Goal: Task Accomplishment & Management: Manage account settings

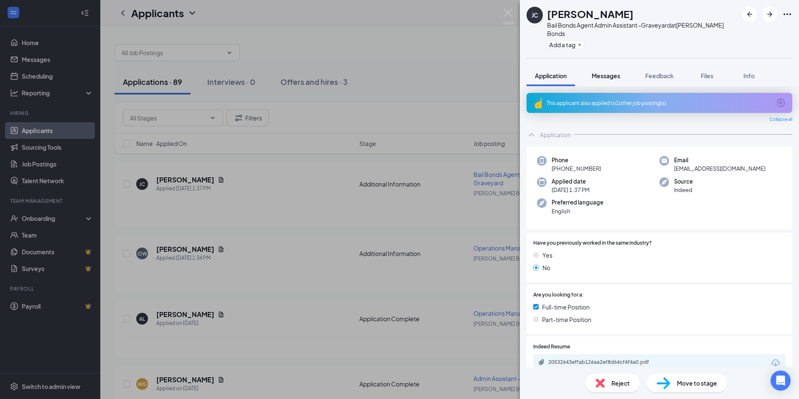
click at [608, 72] on span "Messages" at bounding box center [606, 76] width 28 height 8
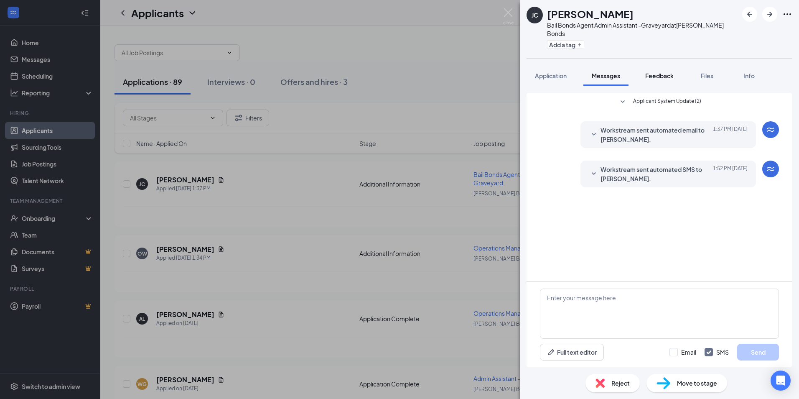
click at [657, 72] on span "Feedback" at bounding box center [659, 76] width 28 height 8
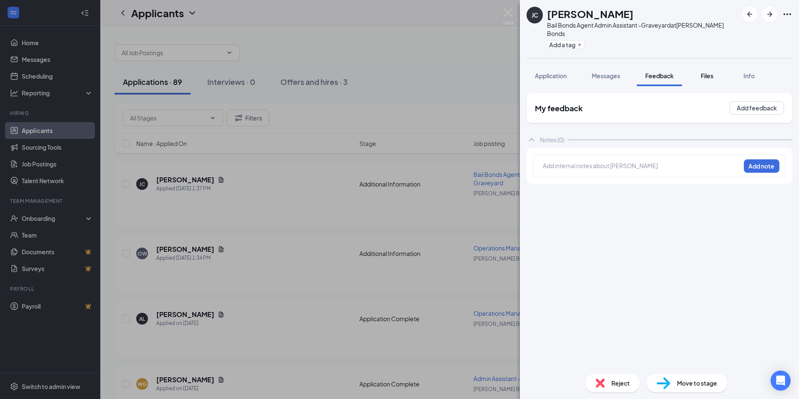
click at [714, 72] on span "Files" at bounding box center [707, 76] width 13 height 8
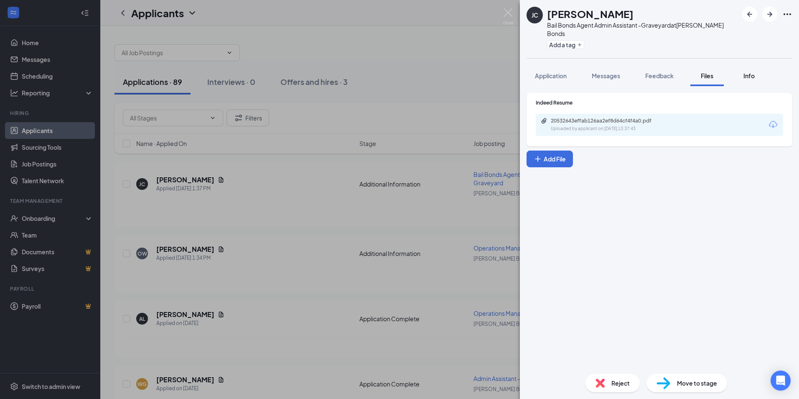
click at [747, 72] on span "Info" at bounding box center [749, 76] width 11 height 8
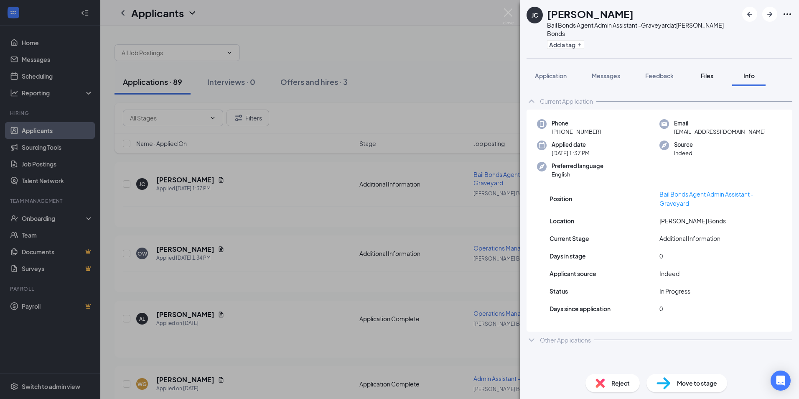
click at [713, 72] on span "Files" at bounding box center [707, 76] width 13 height 8
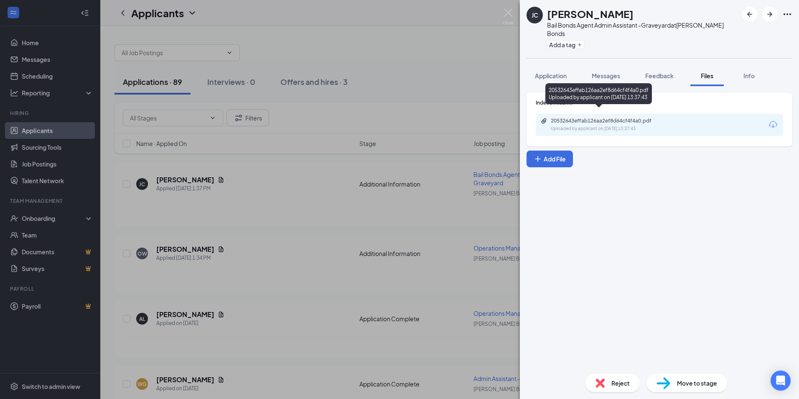
click at [600, 125] on div "Uploaded by applicant on [DATE] 13:37:43" at bounding box center [613, 128] width 125 height 7
click at [389, 49] on div "[PERSON_NAME] Bail Bonds Agent Admin Assistant -Graveyard at [PERSON_NAME] Bail…" at bounding box center [399, 199] width 799 height 399
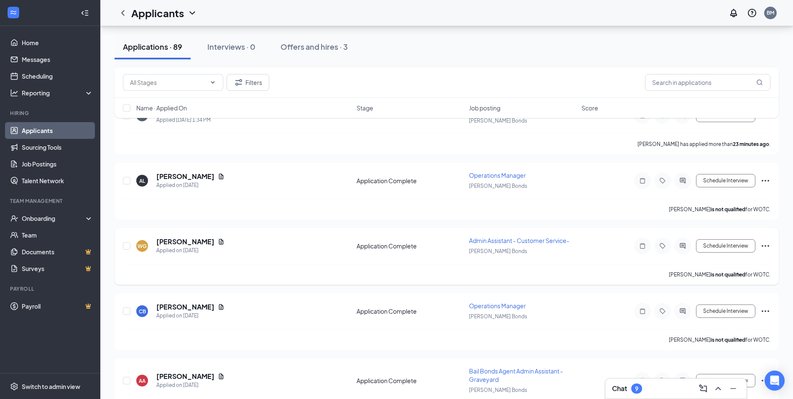
scroll to position [167, 0]
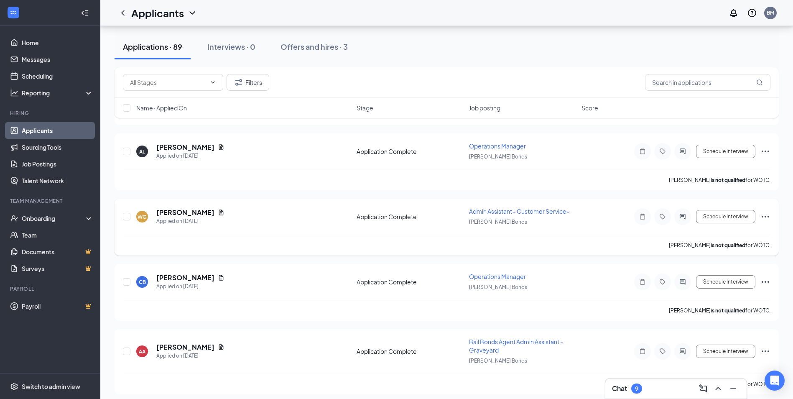
click at [489, 211] on span "Admin Assistant - Customer Service-" at bounding box center [519, 211] width 100 height 8
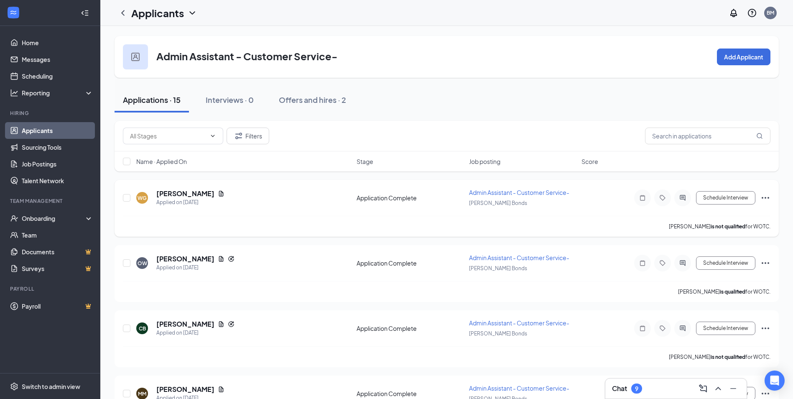
click at [766, 199] on icon "Ellipses" at bounding box center [765, 198] width 10 height 10
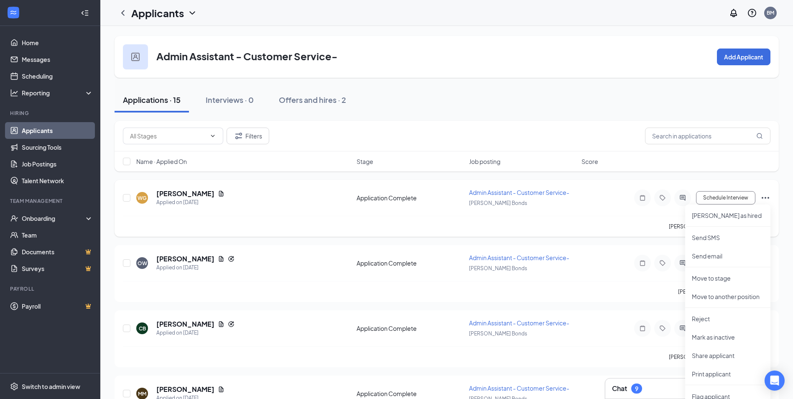
click at [764, 199] on icon "Ellipses" at bounding box center [765, 198] width 10 height 10
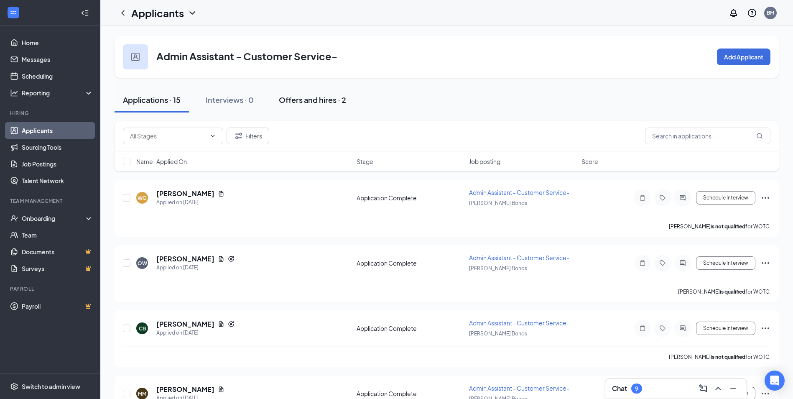
click at [318, 102] on div "Offers and hires · 2" at bounding box center [312, 99] width 67 height 10
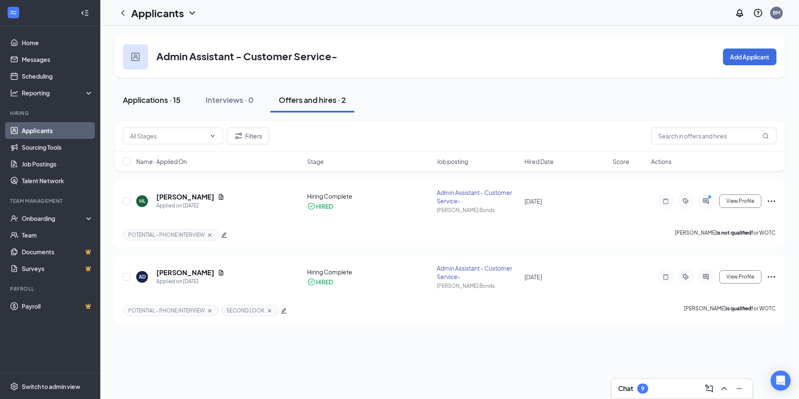
click at [140, 102] on div "Applications · 15" at bounding box center [152, 99] width 58 height 10
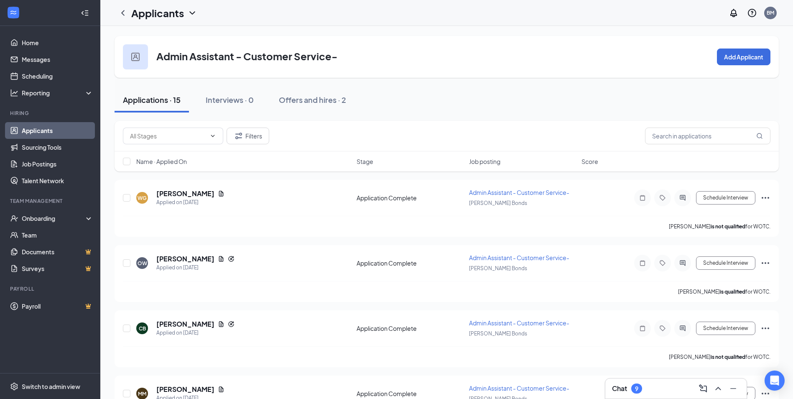
click at [190, 9] on icon "ChevronDown" at bounding box center [192, 13] width 10 height 10
click at [171, 36] on link "Applicants" at bounding box center [181, 36] width 90 height 8
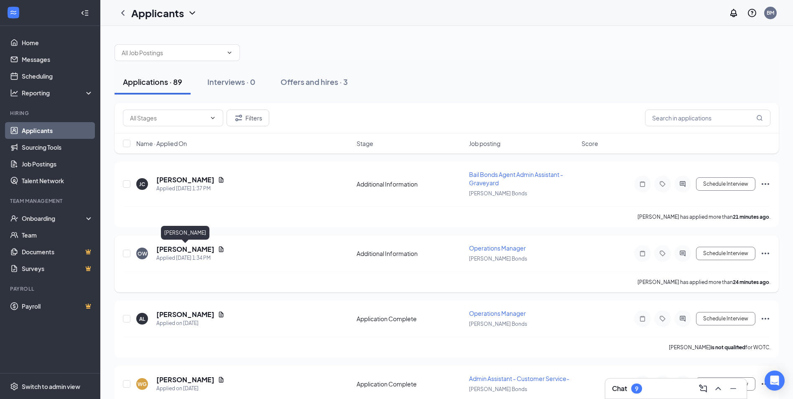
click at [189, 246] on h5 "[PERSON_NAME]" at bounding box center [185, 249] width 58 height 9
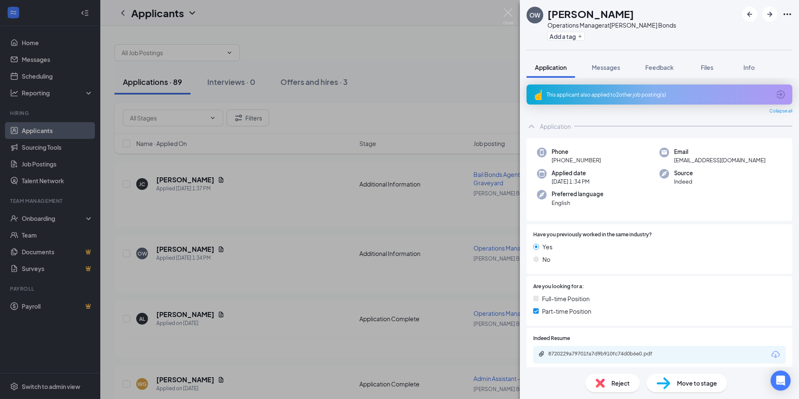
click at [615, 351] on div "8720229a79701fa7d9b910fc74d0b6e0.pdf" at bounding box center [606, 353] width 117 height 7
click at [388, 39] on div "OW [PERSON_NAME] Operations Manager at [PERSON_NAME] Bonds Add a tag Applicatio…" at bounding box center [399, 199] width 799 height 399
